Goal: Transaction & Acquisition: Purchase product/service

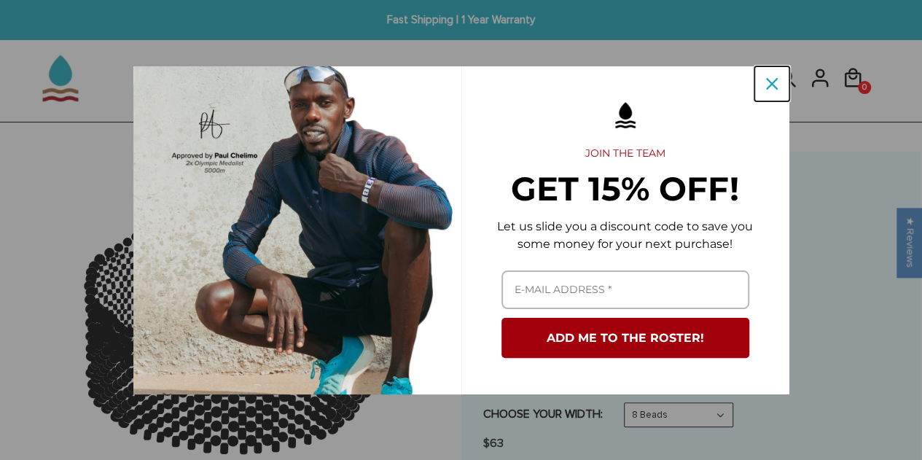
click at [771, 82] on icon "close icon" at bounding box center [772, 84] width 12 height 12
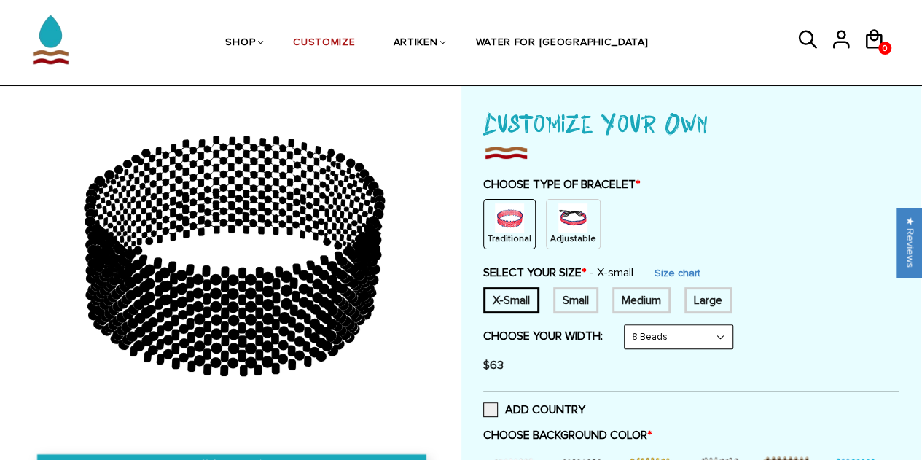
scroll to position [79, 0]
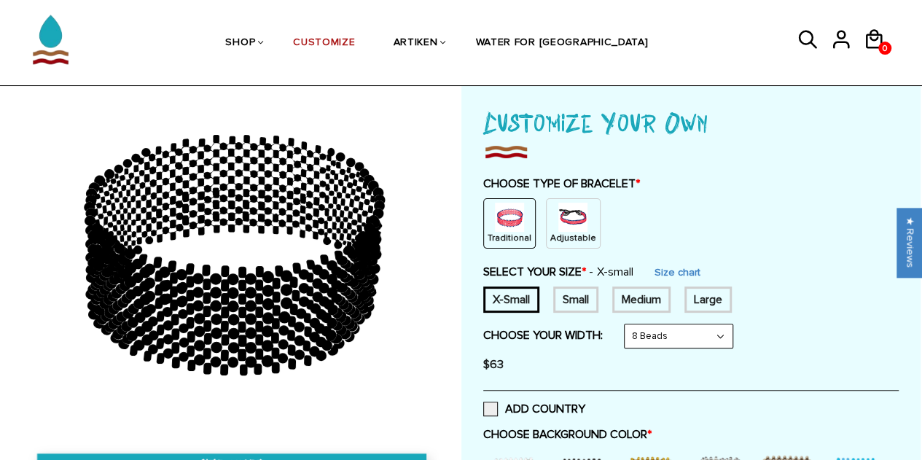
drag, startPoint x: 264, startPoint y: 288, endPoint x: 323, endPoint y: 275, distance: 60.4
click at [323, 275] on g at bounding box center [233, 253] width 296 height 227
drag, startPoint x: 323, startPoint y: 275, endPoint x: 223, endPoint y: 292, distance: 101.9
click at [223, 292] on icon at bounding box center [233, 255] width 419 height 364
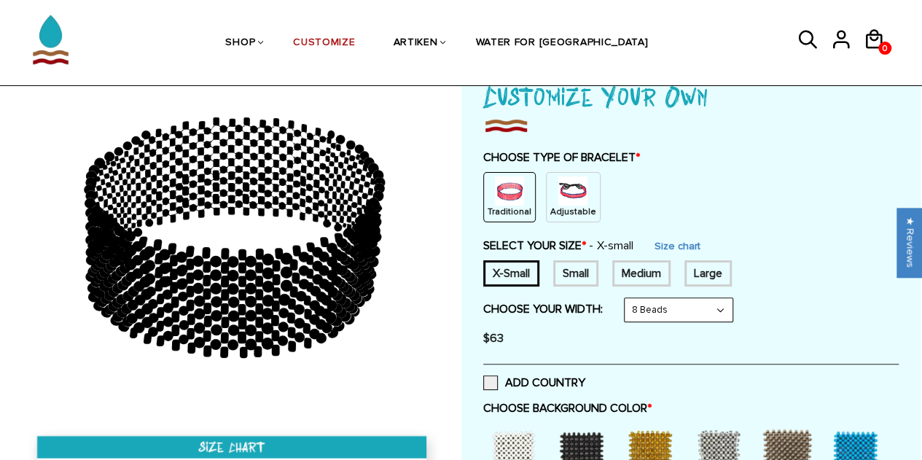
scroll to position [140, 0]
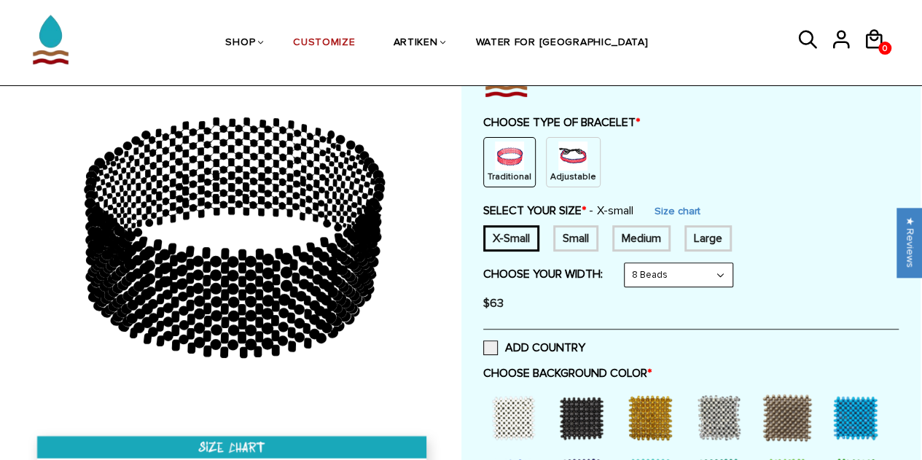
click at [683, 273] on select "8 Beads 6 Beads 10 Beads" at bounding box center [678, 274] width 108 height 23
click at [627, 263] on select "8 Beads 6 Beads 10 Beads" at bounding box center [678, 274] width 108 height 23
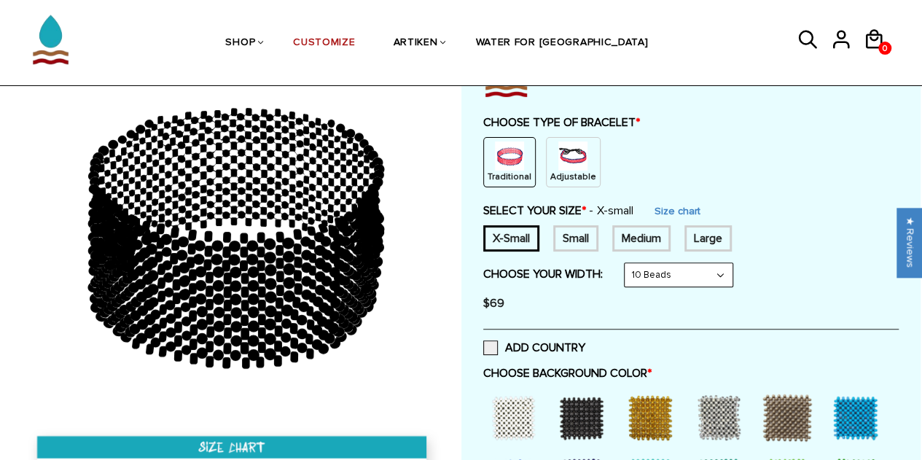
click at [696, 270] on select "8 Beads 6 Beads 10 Beads" at bounding box center [678, 274] width 108 height 23
click at [627, 263] on select "8 Beads 6 Beads 10 Beads" at bounding box center [678, 274] width 108 height 23
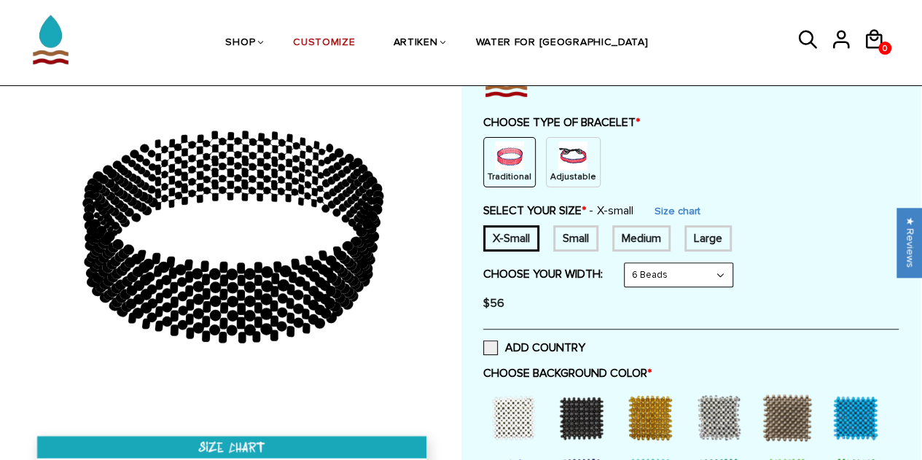
click at [680, 279] on select "8 Beads 6 Beads 10 Beads" at bounding box center [678, 274] width 108 height 23
select select "8-beads"
click at [627, 263] on select "8 Beads 6 Beads 10 Beads" at bounding box center [678, 274] width 108 height 23
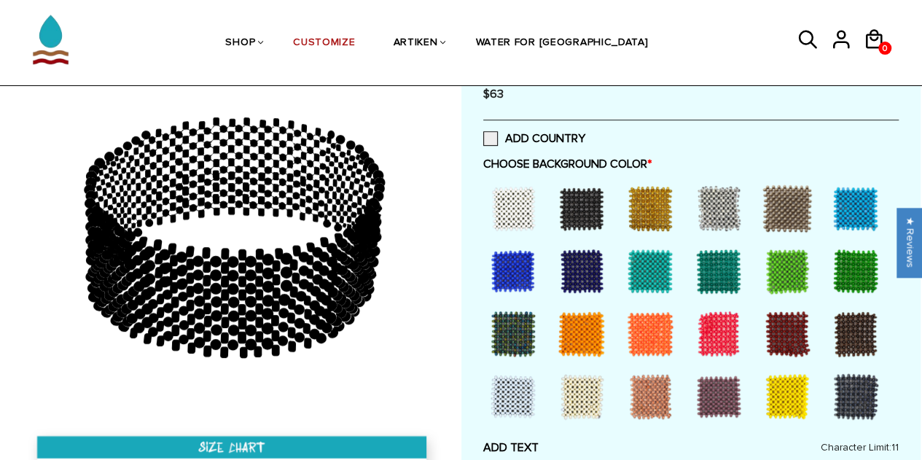
scroll to position [350, 0]
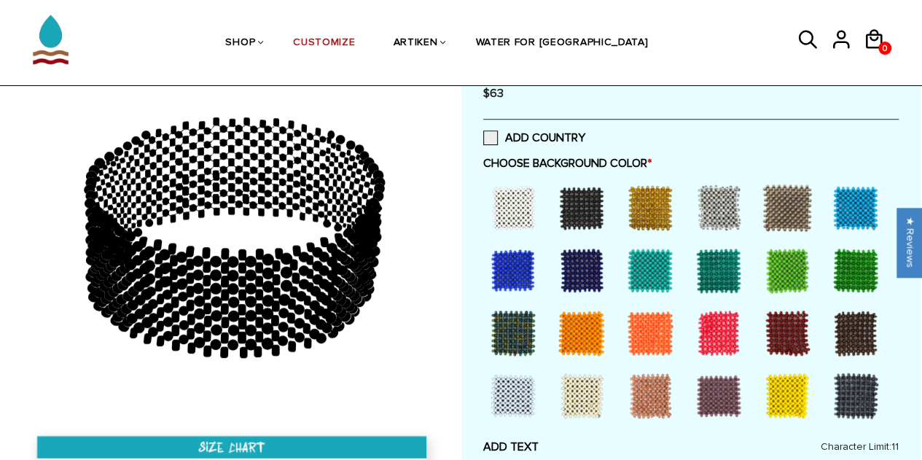
click at [737, 336] on div at bounding box center [718, 333] width 58 height 58
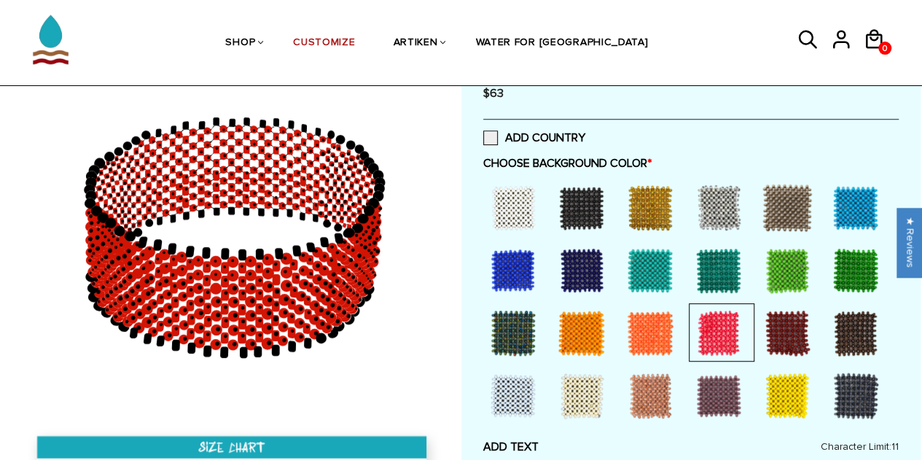
click at [848, 213] on div at bounding box center [855, 207] width 58 height 58
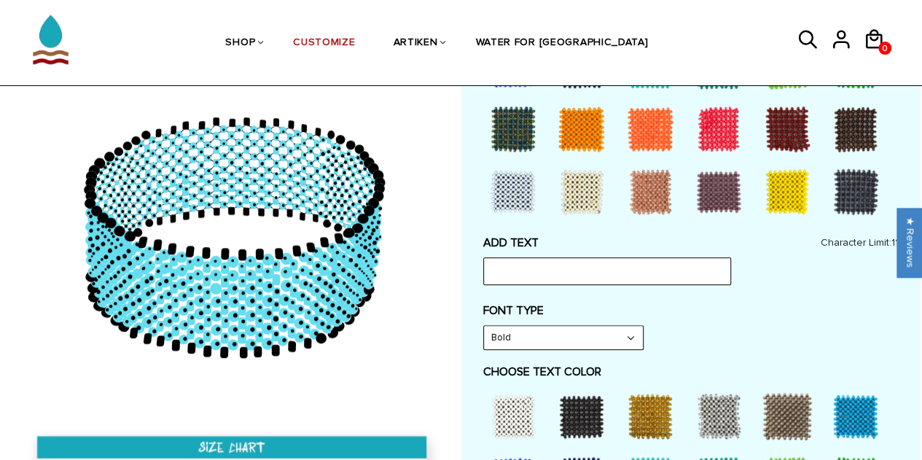
scroll to position [605, 0]
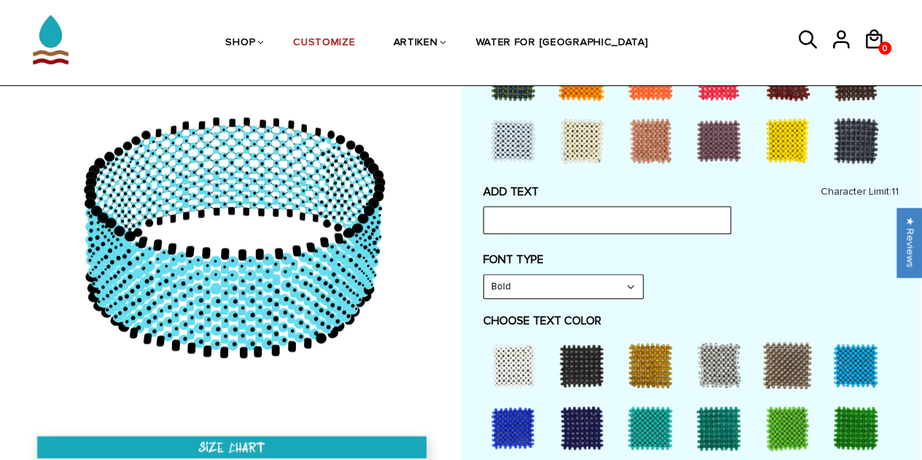
click at [669, 223] on input "text" at bounding box center [607, 220] width 248 height 28
type input "rungus"
click at [708, 278] on div "FONT TYPE Bold Bold" at bounding box center [690, 275] width 415 height 47
drag, startPoint x: 306, startPoint y: 254, endPoint x: 447, endPoint y: 251, distance: 140.6
click at [447, 251] on div at bounding box center [231, 360] width 459 height 610
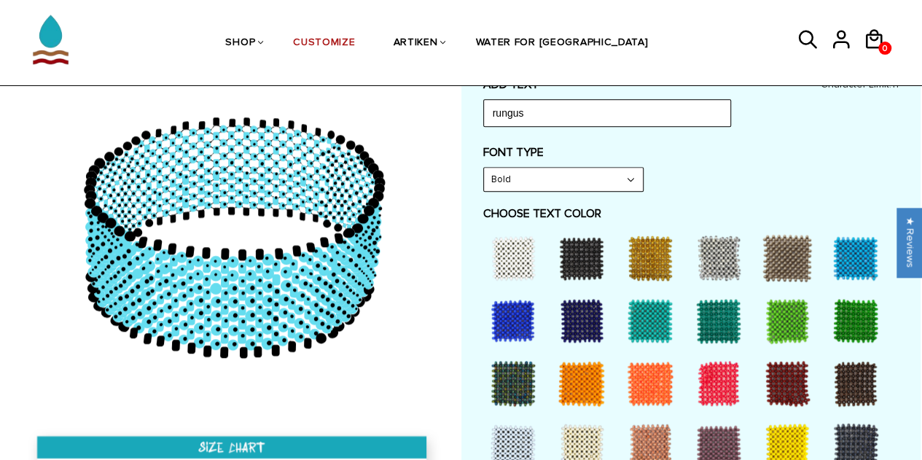
scroll to position [683, 0]
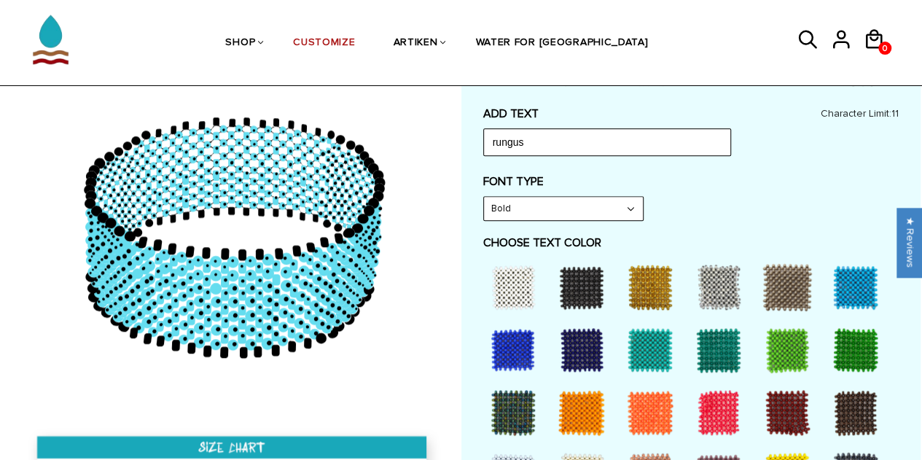
click at [577, 284] on div at bounding box center [581, 287] width 58 height 58
click at [521, 283] on div at bounding box center [513, 287] width 58 height 58
click at [587, 288] on div at bounding box center [581, 287] width 58 height 58
click at [599, 198] on select "Bold" at bounding box center [563, 208] width 159 height 23
click at [484, 197] on select "Bold" at bounding box center [563, 208] width 159 height 23
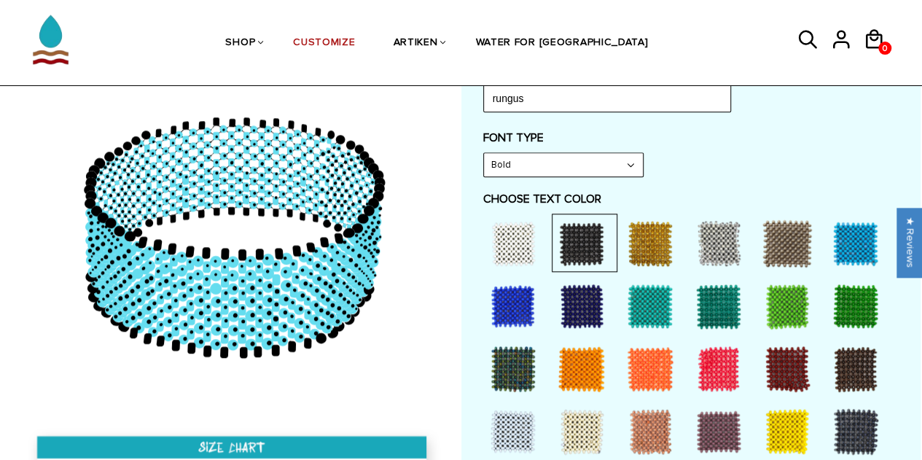
scroll to position [876, 0]
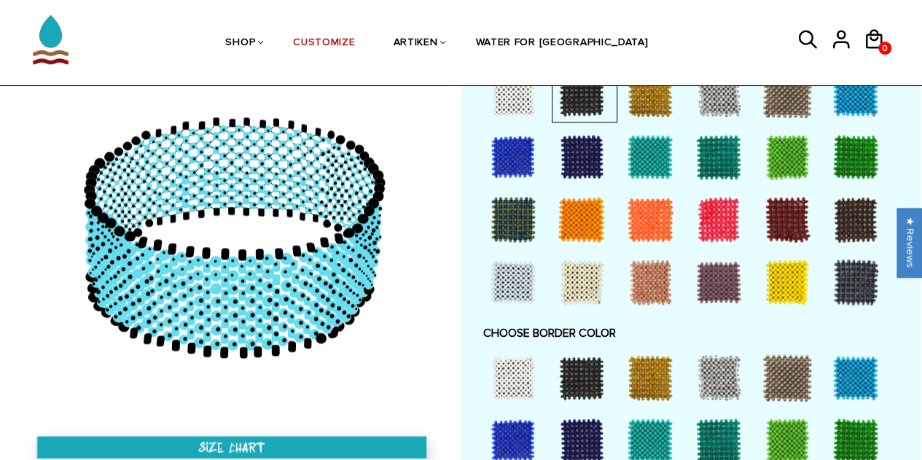
click at [845, 269] on div at bounding box center [855, 282] width 58 height 58
click at [809, 271] on div at bounding box center [787, 282] width 58 height 58
click at [865, 269] on div at bounding box center [855, 282] width 58 height 58
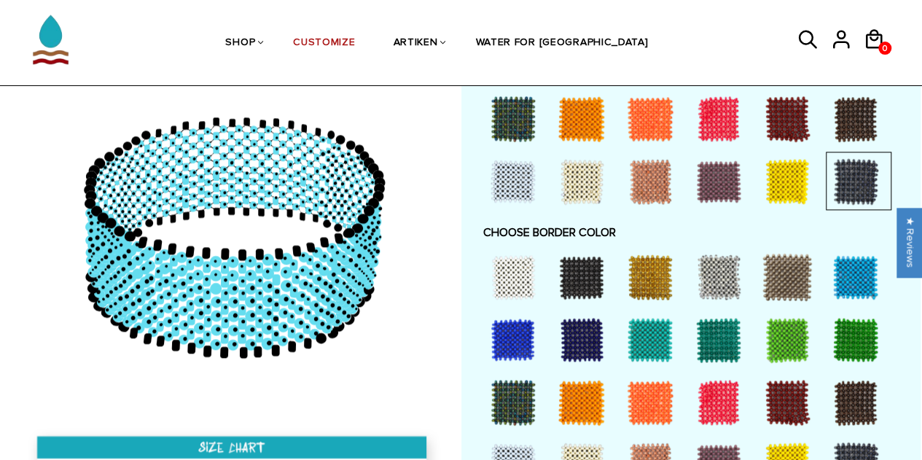
scroll to position [979, 0]
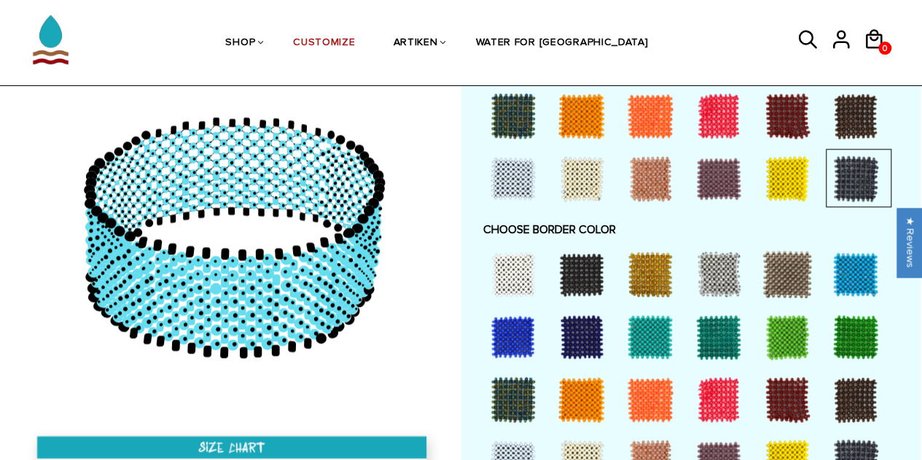
click at [574, 265] on div at bounding box center [581, 274] width 58 height 58
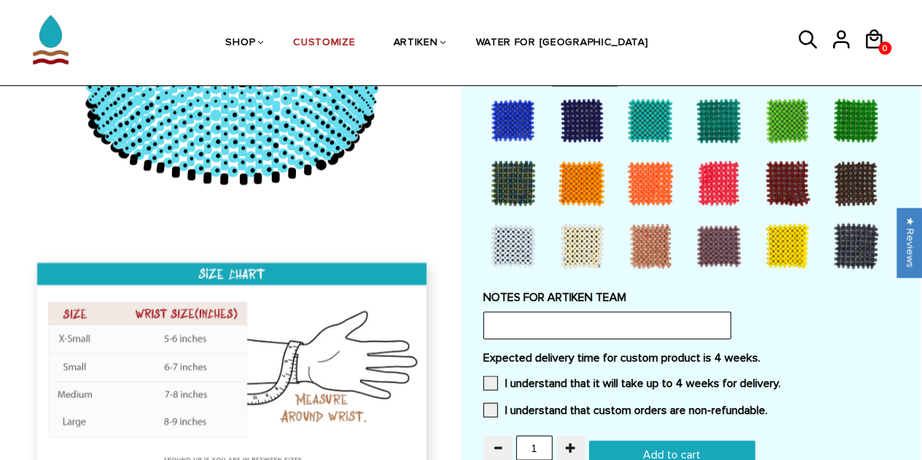
scroll to position [1265, 0]
